Goal: Task Accomplishment & Management: Complete application form

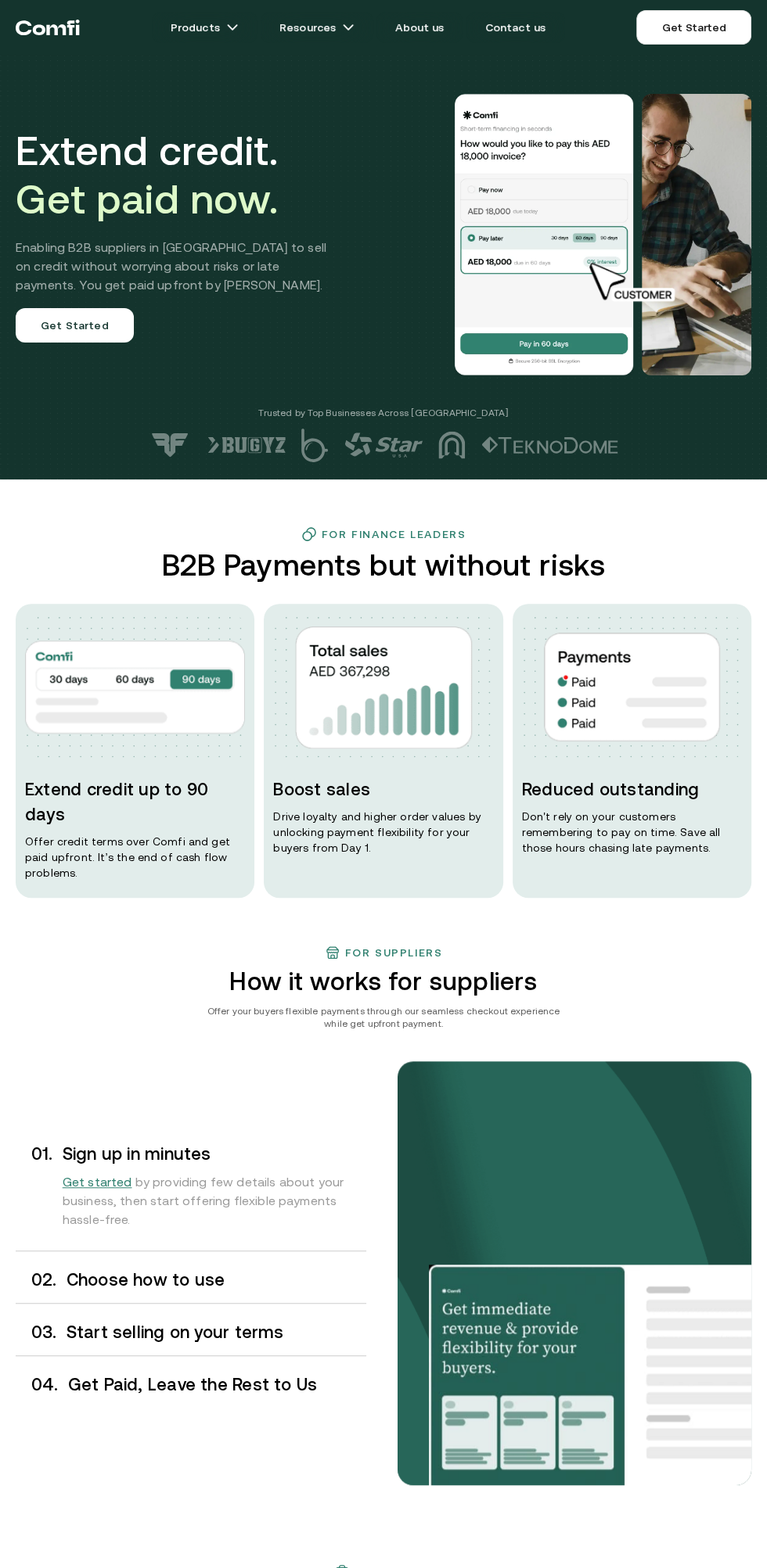
click at [749, 389] on div "Extend credit. Get paid now. Enabling B2B suppliers in [GEOGRAPHIC_DATA] to sel…" at bounding box center [384, 234] width 767 height 344
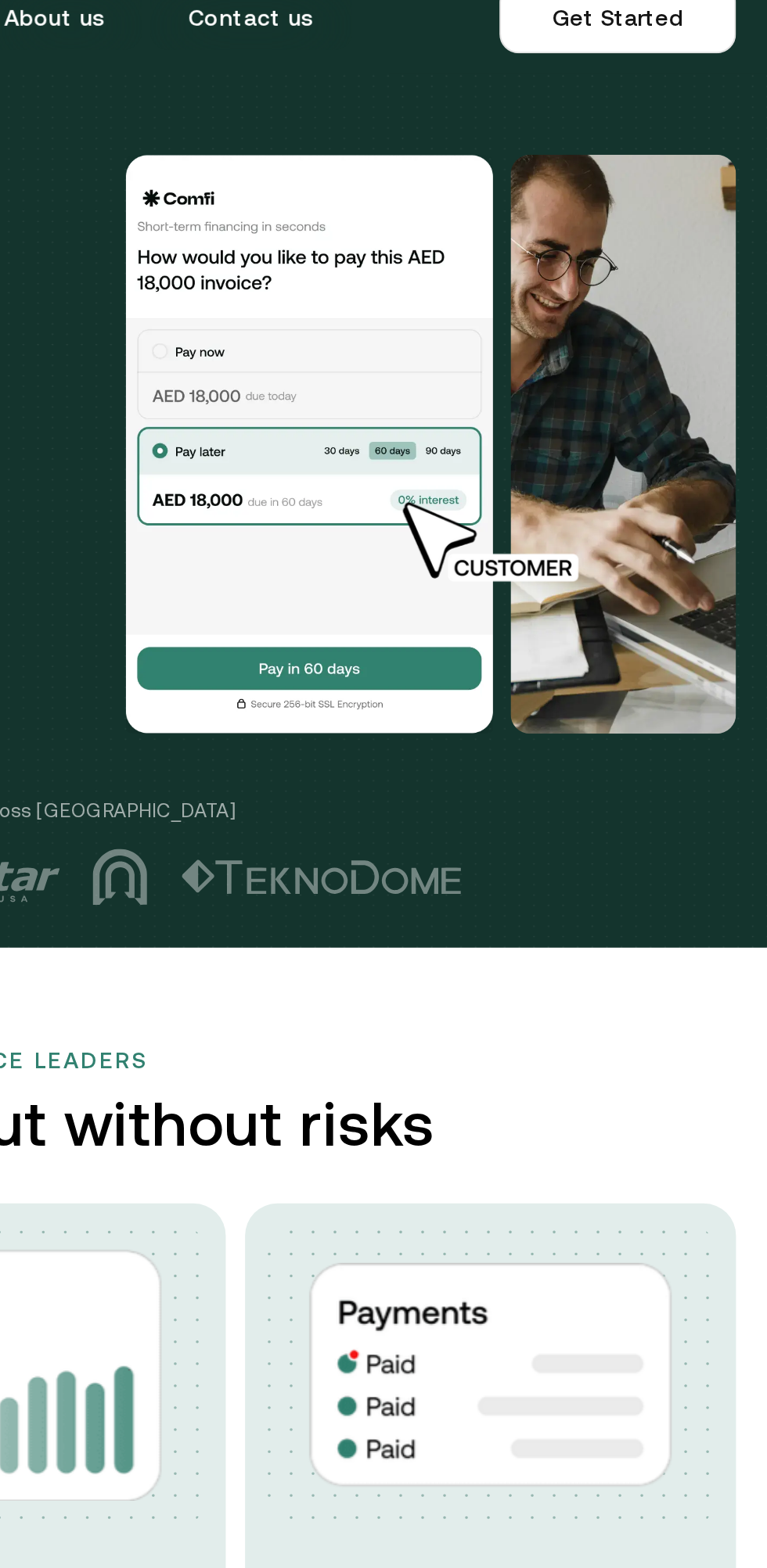
click at [576, 348] on img at bounding box center [543, 234] width 187 height 281
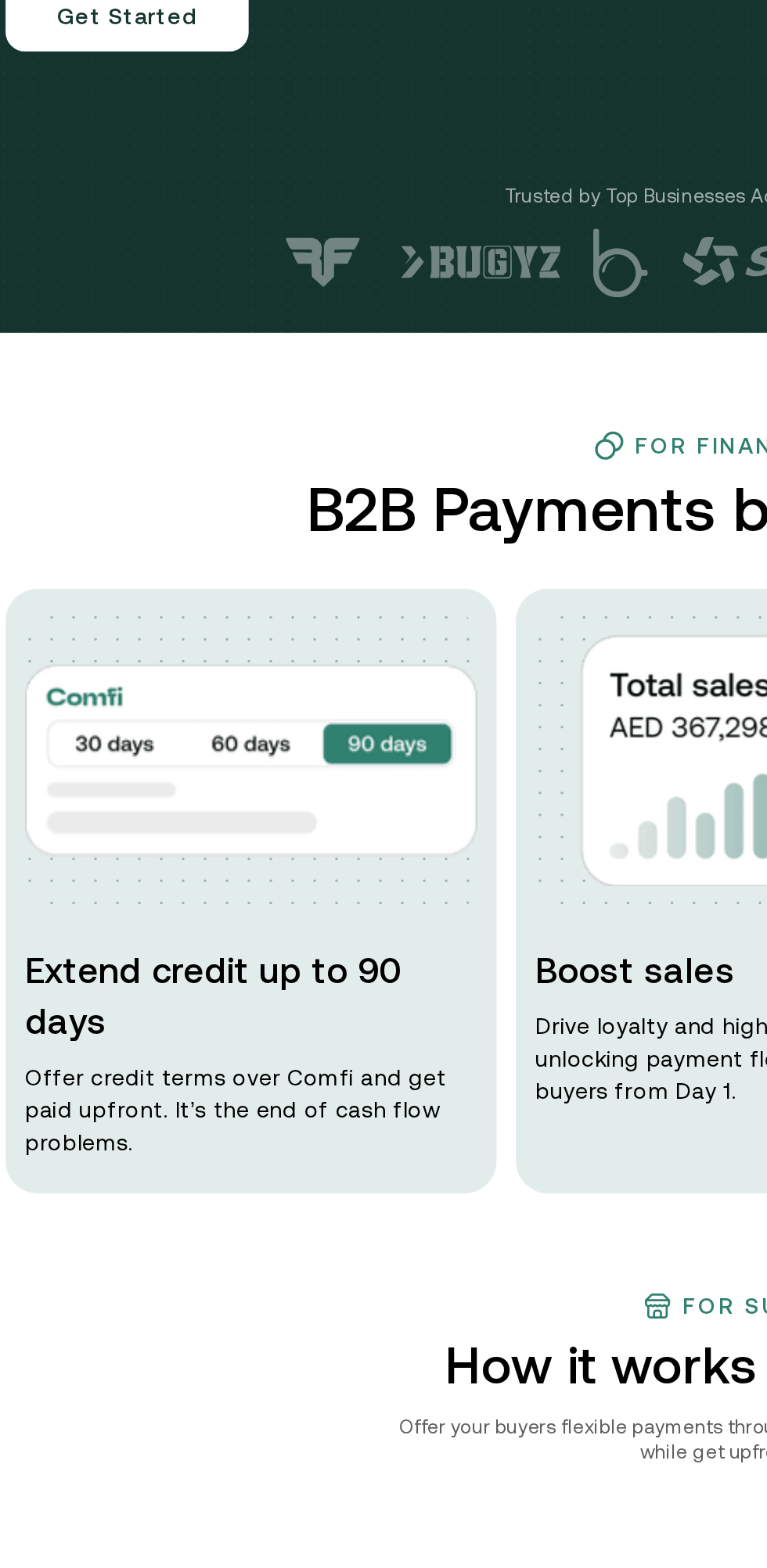
scroll to position [317, 0]
click at [152, 516] on p "Offer credit terms over Comfi and get paid upfront. It’s the end of cash flow p…" at bounding box center [135, 539] width 220 height 47
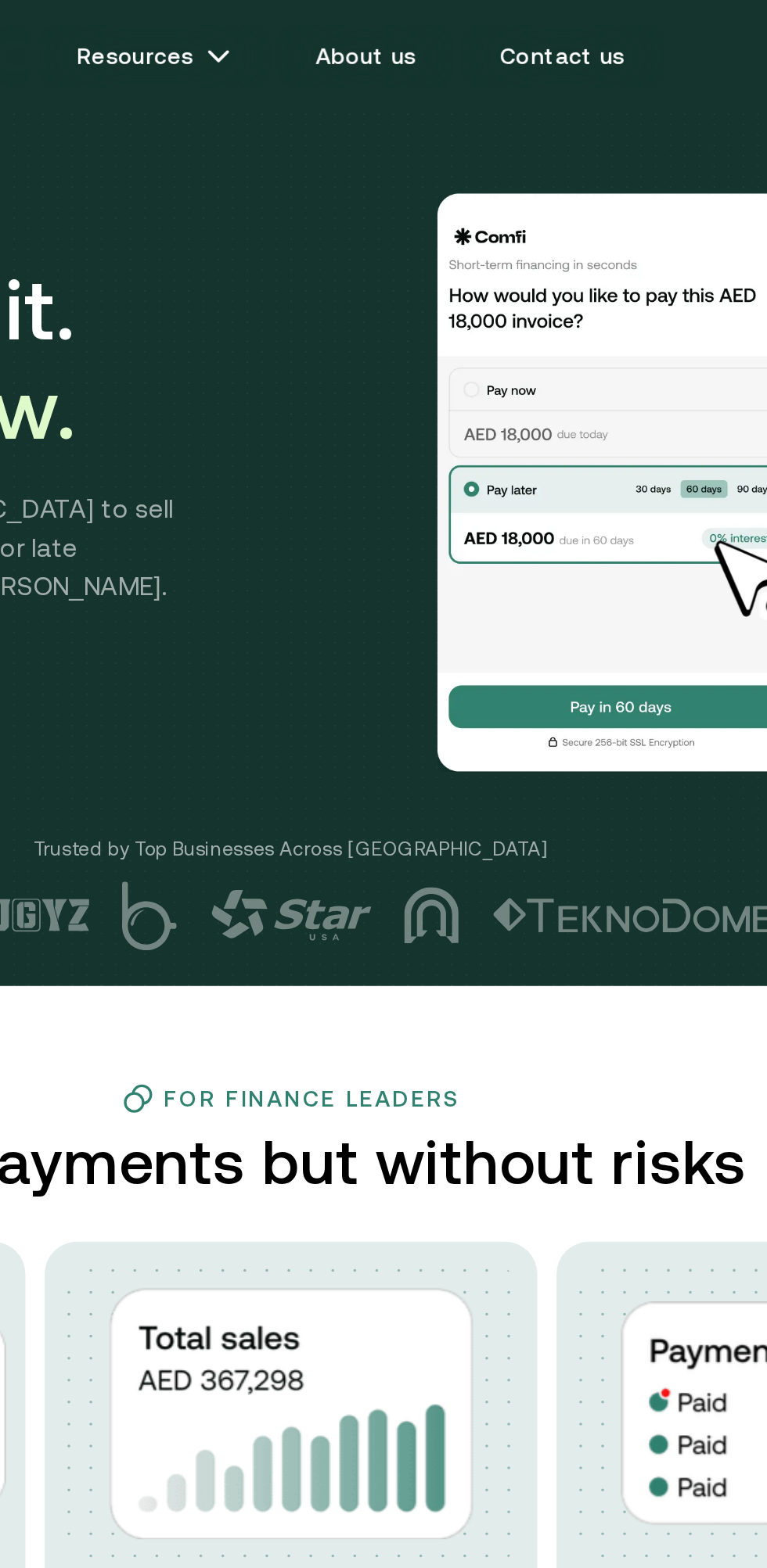
scroll to position [0, 0]
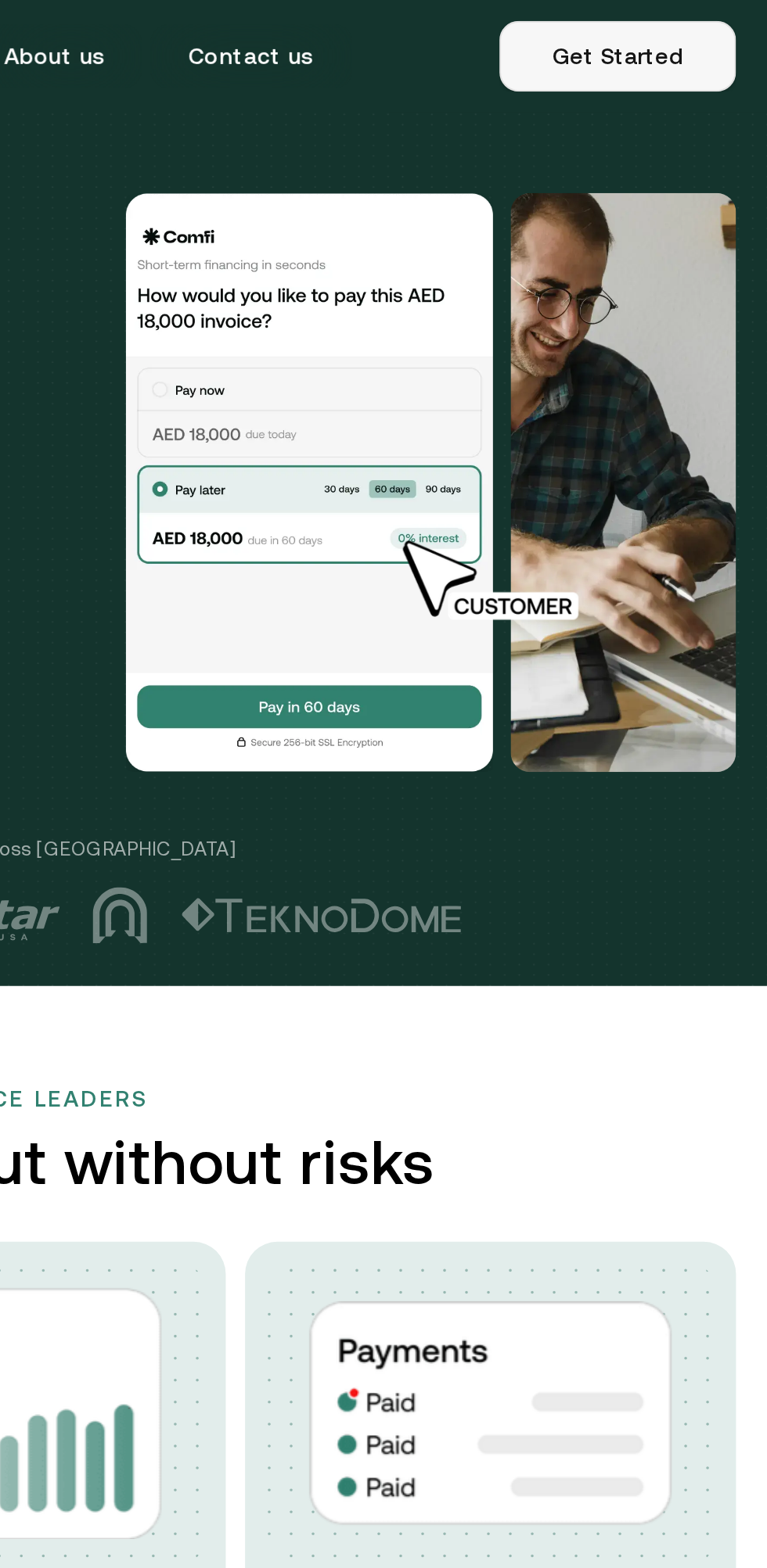
click at [709, 22] on link "Get Started" at bounding box center [694, 27] width 115 height 34
